Goal: Information Seeking & Learning: Learn about a topic

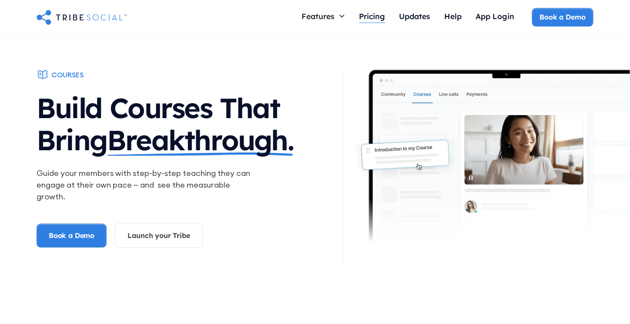
click at [372, 13] on div "Pricing" at bounding box center [372, 16] width 26 height 10
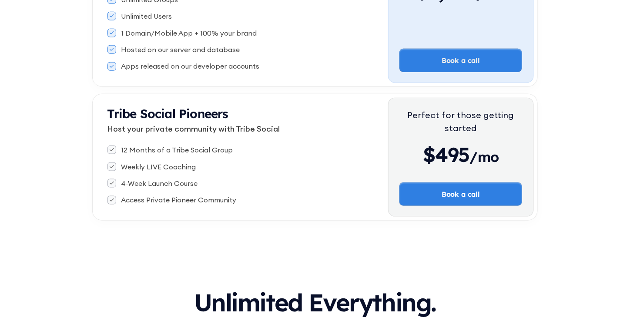
scroll to position [263, 0]
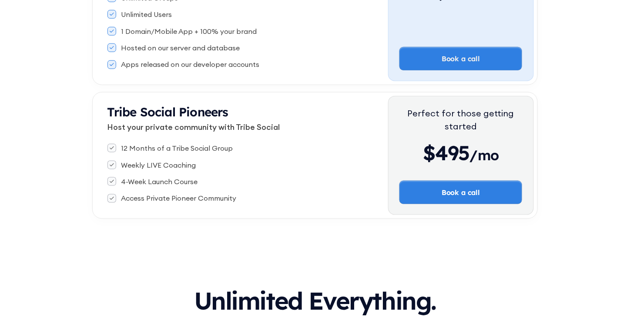
drag, startPoint x: 400, startPoint y: 209, endPoint x: 307, endPoint y: 174, distance: 99.5
click at [307, 174] on div "12 Months of a Tribe Social Group Weekly LIVE Coaching 4-Week Launch Course Acc…" at bounding box center [247, 173] width 280 height 67
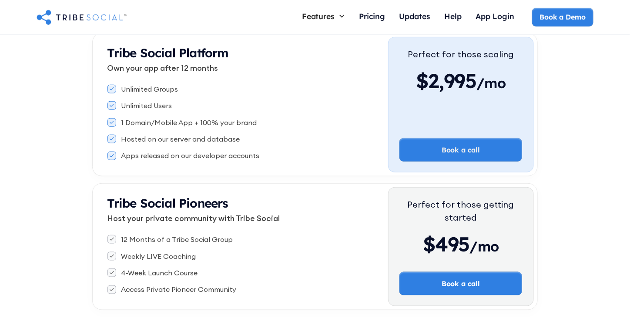
scroll to position [171, 0]
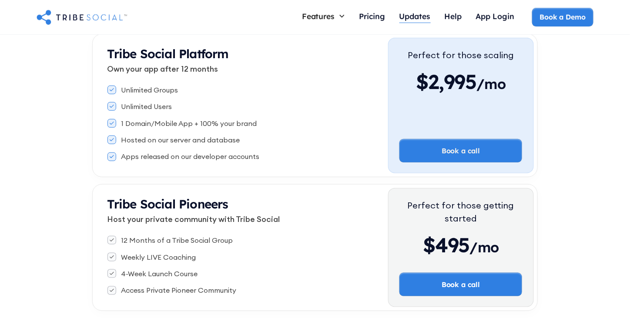
click at [407, 17] on div "Updates" at bounding box center [414, 16] width 31 height 10
